Goal: Information Seeking & Learning: Understand process/instructions

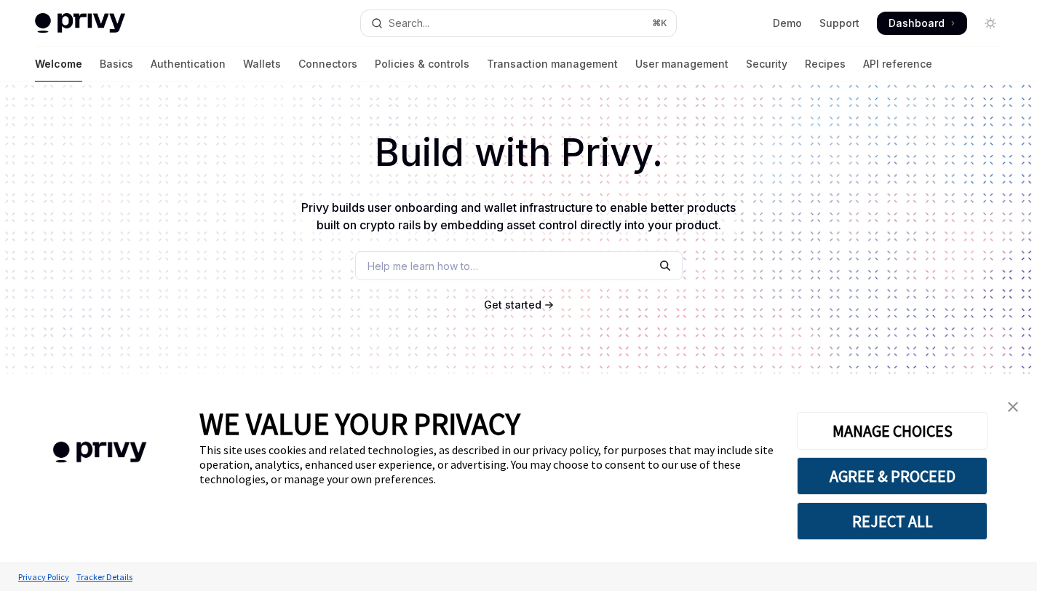
type textarea "*"
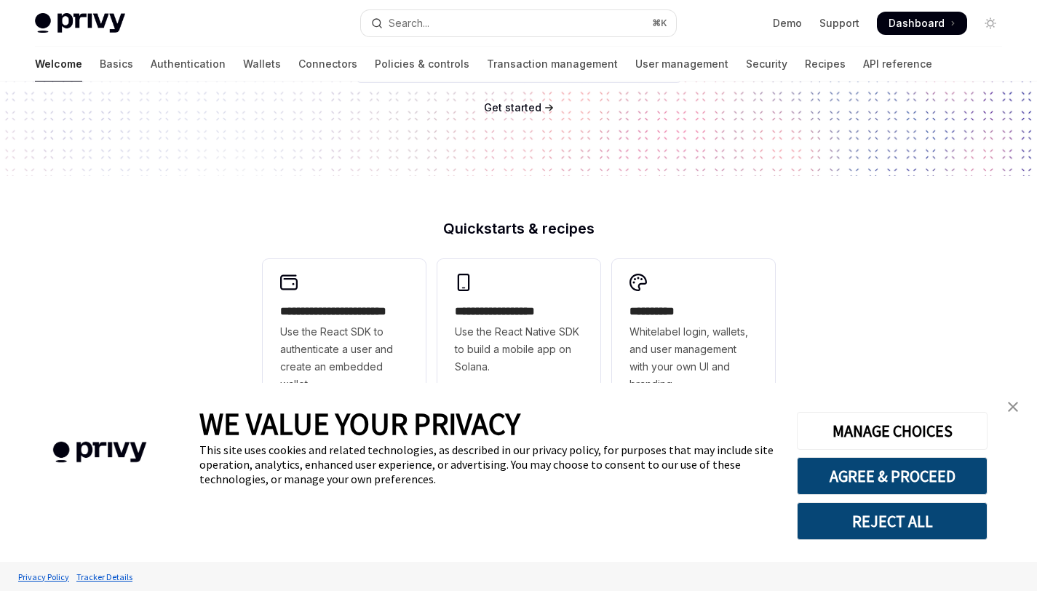
scroll to position [560, 0]
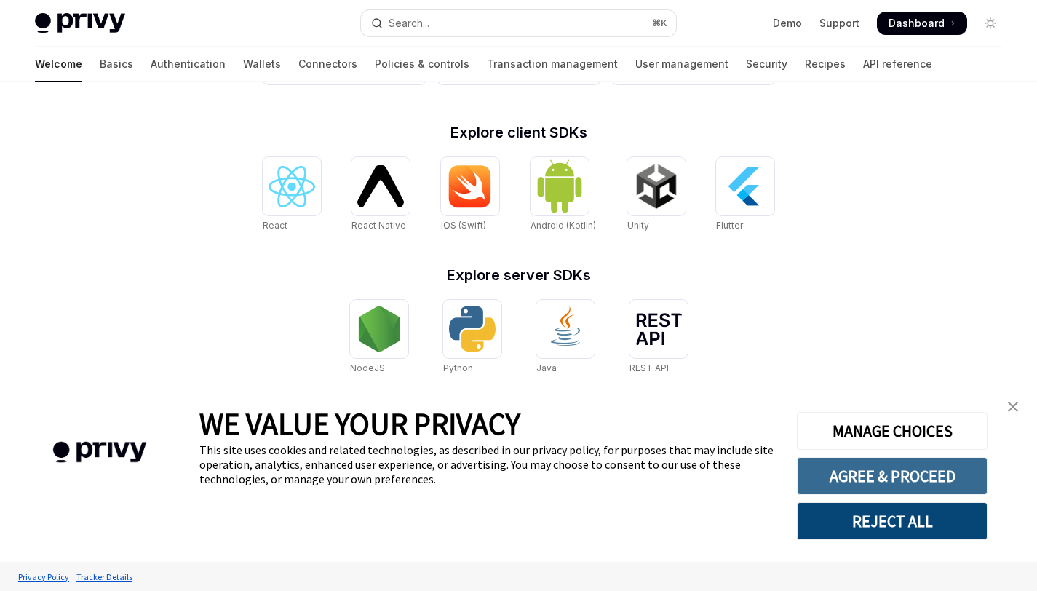
click at [917, 470] on button "AGREE & PROCEED" at bounding box center [892, 476] width 191 height 38
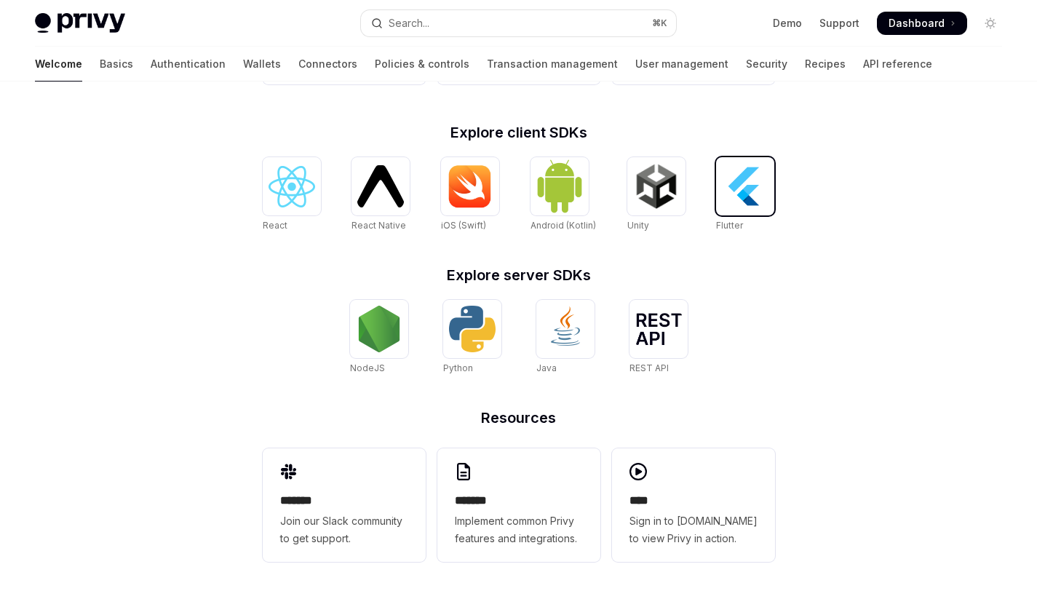
click at [753, 188] on img at bounding box center [745, 186] width 47 height 47
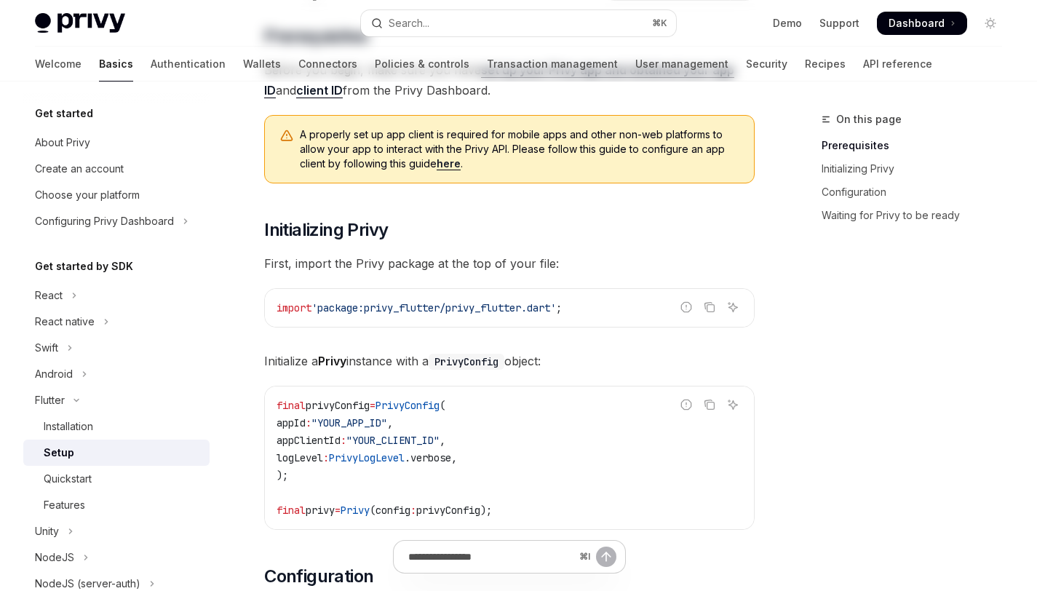
scroll to position [320, 0]
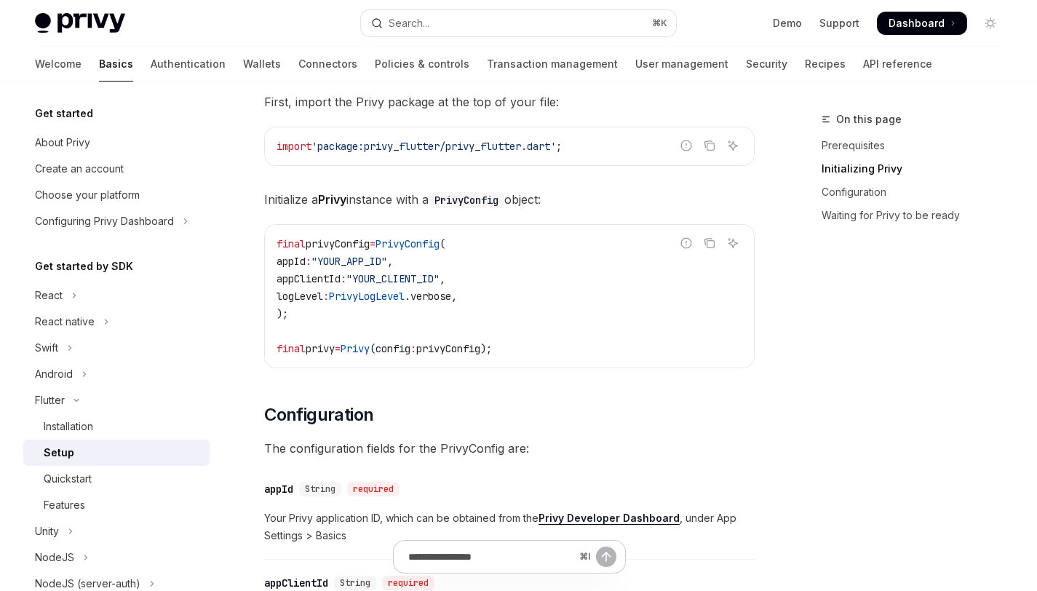
click at [466, 146] on span "'package:privy_flutter/privy_flutter.dart'" at bounding box center [433, 146] width 244 height 13
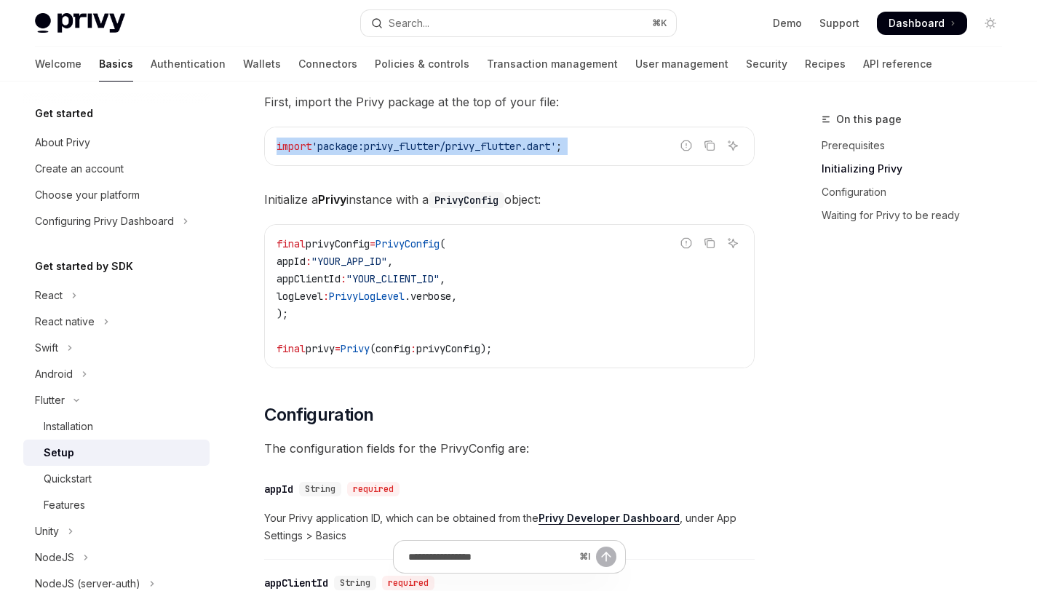
click at [466, 146] on span "'package:privy_flutter/privy_flutter.dart'" at bounding box center [433, 146] width 244 height 13
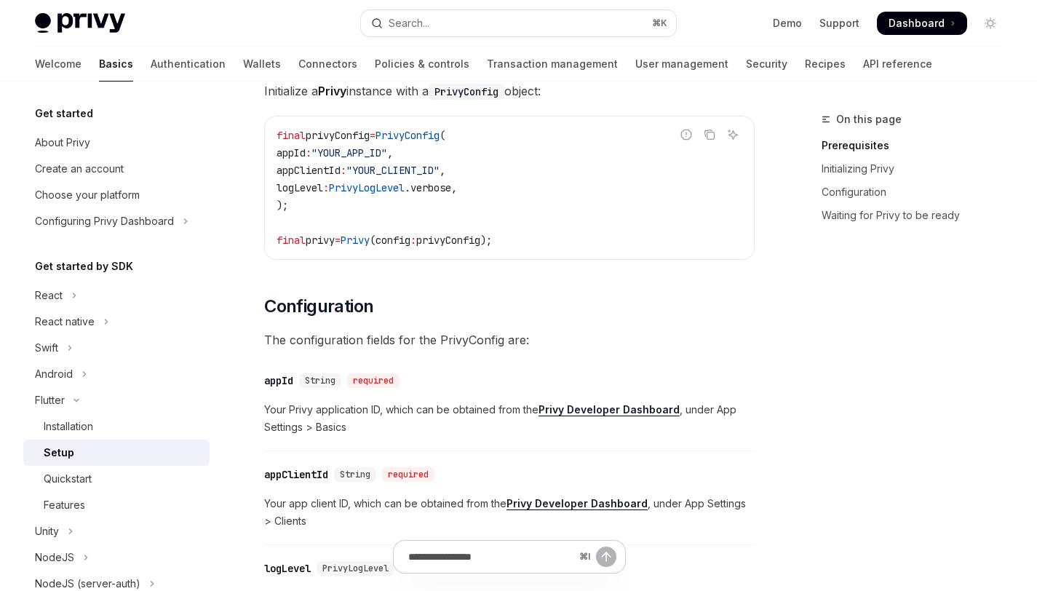
scroll to position [114, 0]
